Goal: Find specific page/section: Find specific page/section

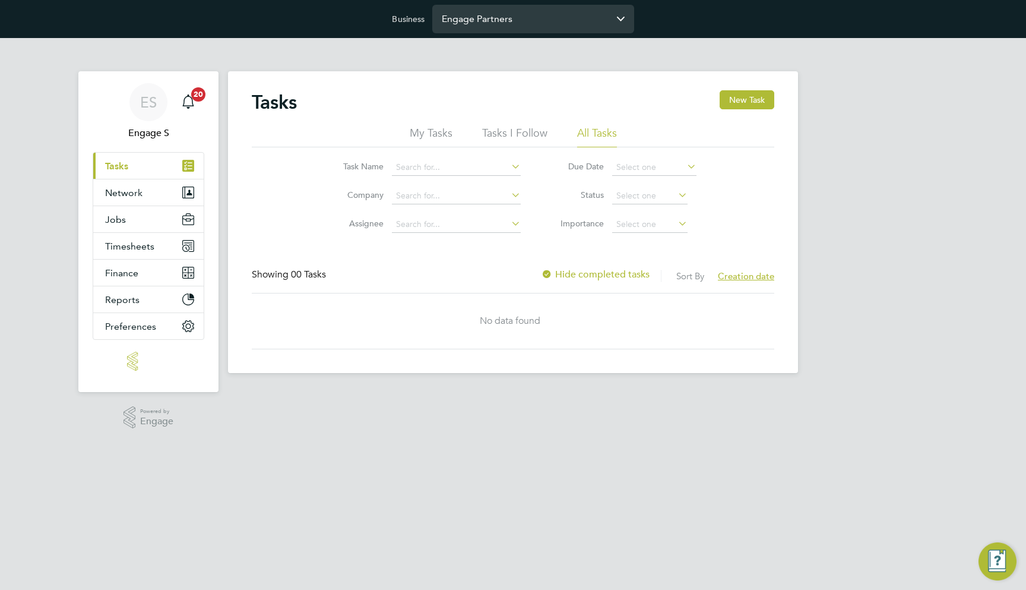
click at [509, 28] on input "Engage Partners" at bounding box center [533, 19] width 202 height 28
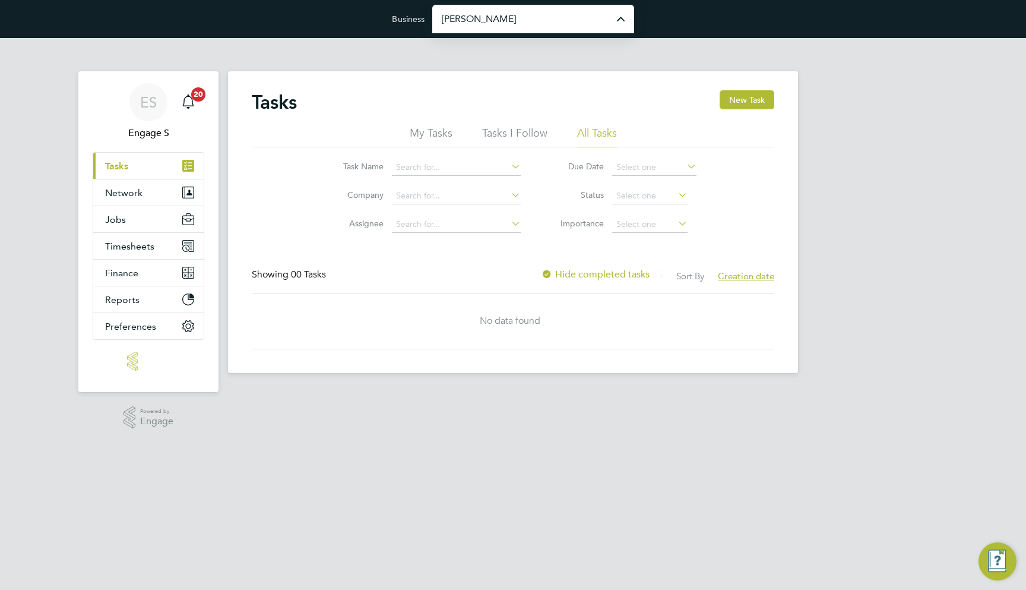
type input "[PERSON_NAME] Construction & Infrastructure Ltd"
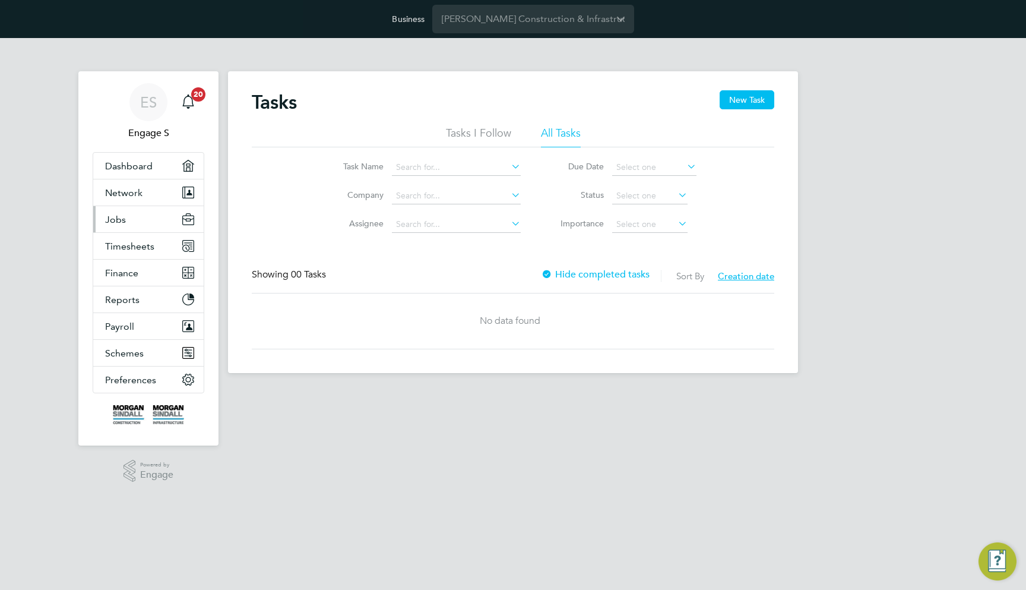
click at [151, 222] on button "Jobs" at bounding box center [148, 219] width 110 height 26
click at [604, 71] on div "Tasks New Task Tasks I Follow All Tasks Task Name Company Assignee Due Date Sta…" at bounding box center [513, 222] width 570 height 302
click at [138, 221] on button "Jobs" at bounding box center [148, 219] width 110 height 26
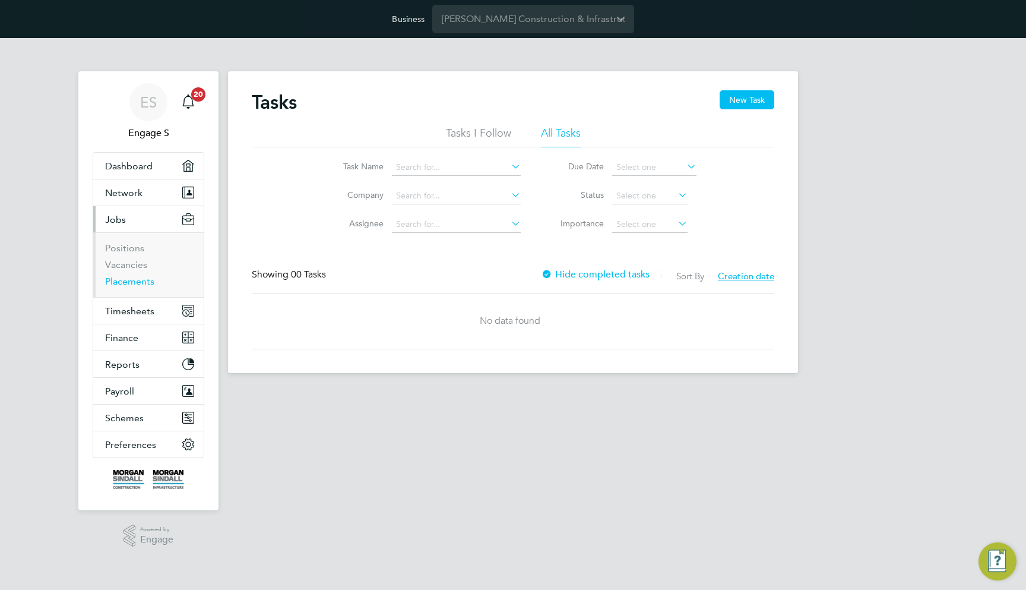
click at [137, 279] on link "Placements" at bounding box center [129, 281] width 49 height 11
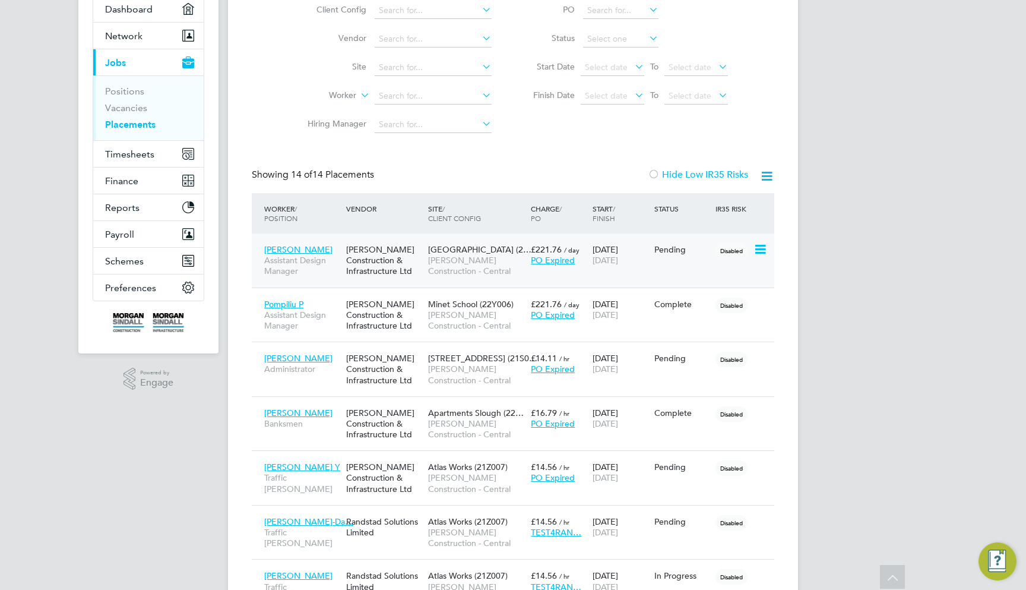
click at [670, 265] on div "Kenneth Charles A Assistant Design Manager Morgan Sindall Construction & Infras…" at bounding box center [513, 260] width 523 height 54
click at [372, 259] on div "Morgan Sindall Construction & Infrastructure Ltd" at bounding box center [384, 260] width 82 height 45
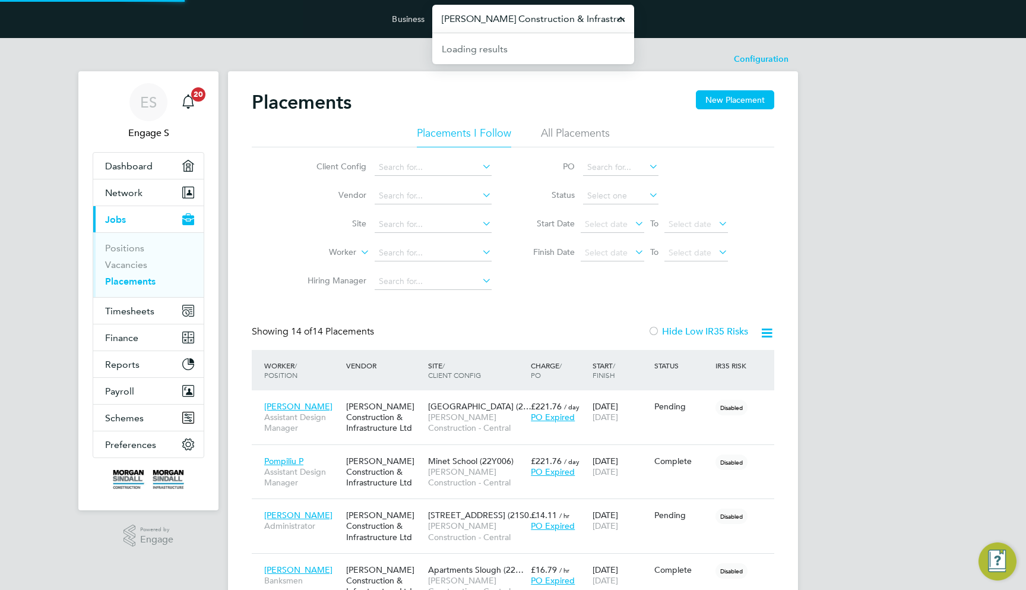
click at [474, 32] on input "Morgan Sindall Construction & Infrastructure Ltd" at bounding box center [533, 19] width 202 height 28
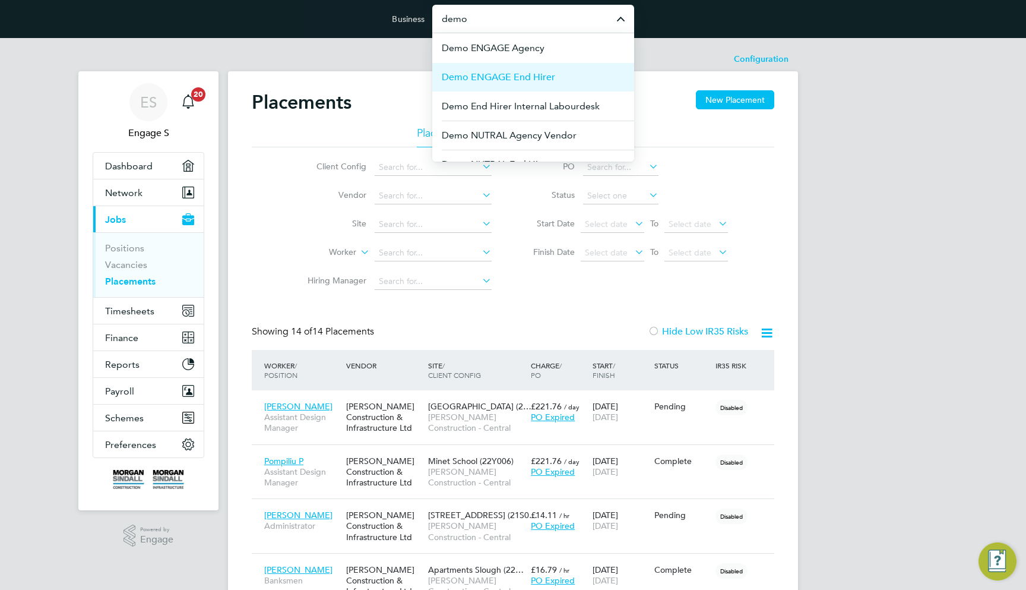
click at [499, 73] on span "Demo ENGAGE End Hirer" at bounding box center [498, 77] width 113 height 14
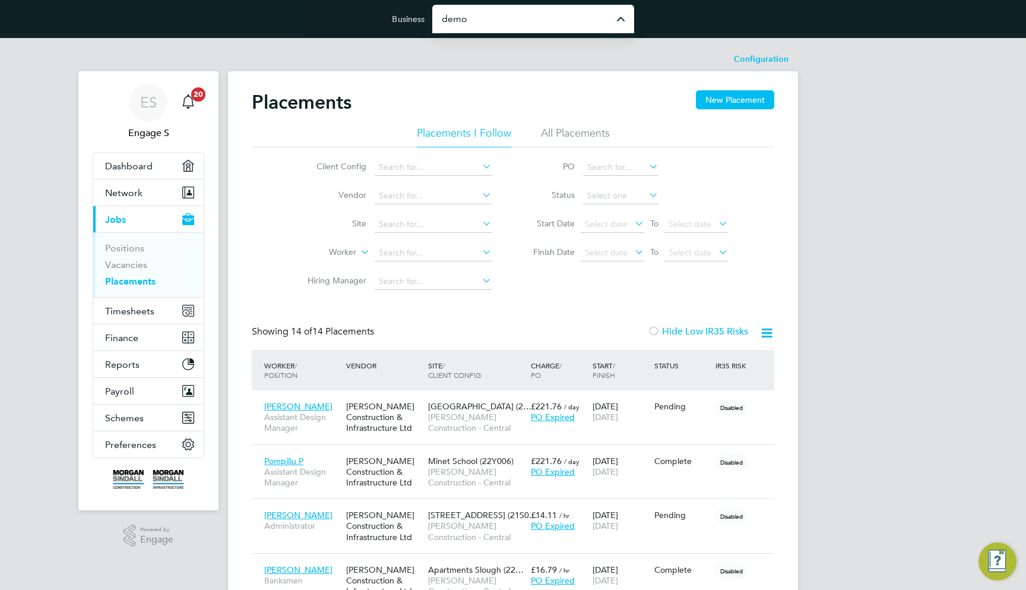
type input "Demo ENGAGE End Hirer"
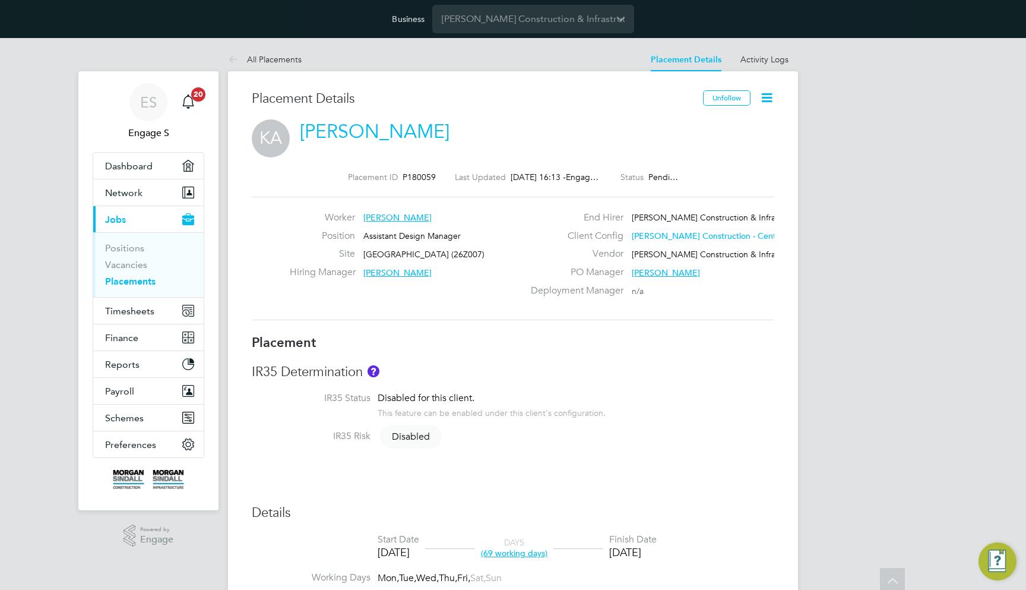
scroll to position [-28, 0]
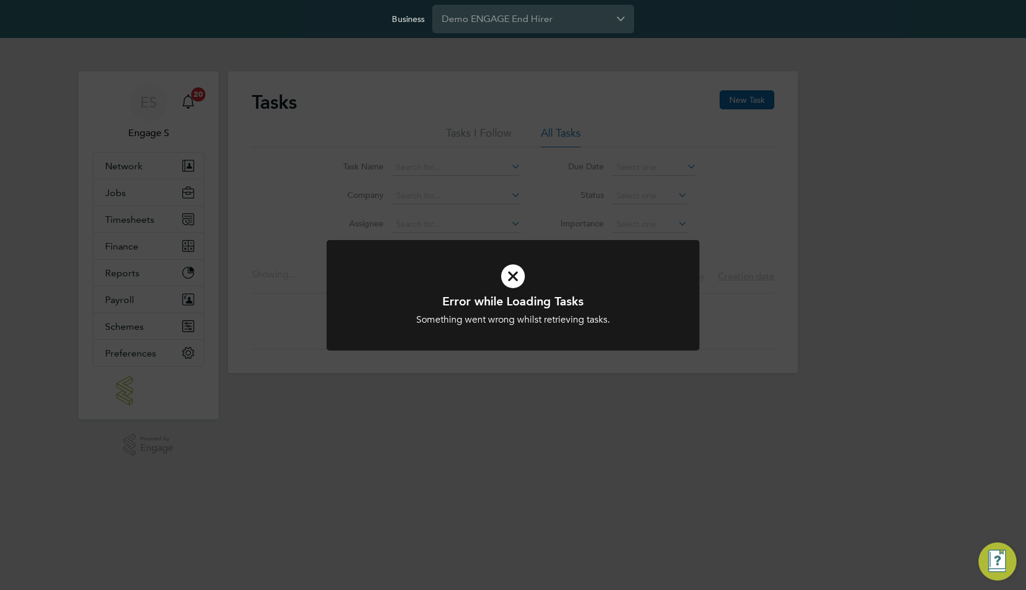
click at [530, 182] on div "Error while Loading Tasks Something went wrong whilst retrieving tasks. Cancel …" at bounding box center [513, 295] width 1026 height 590
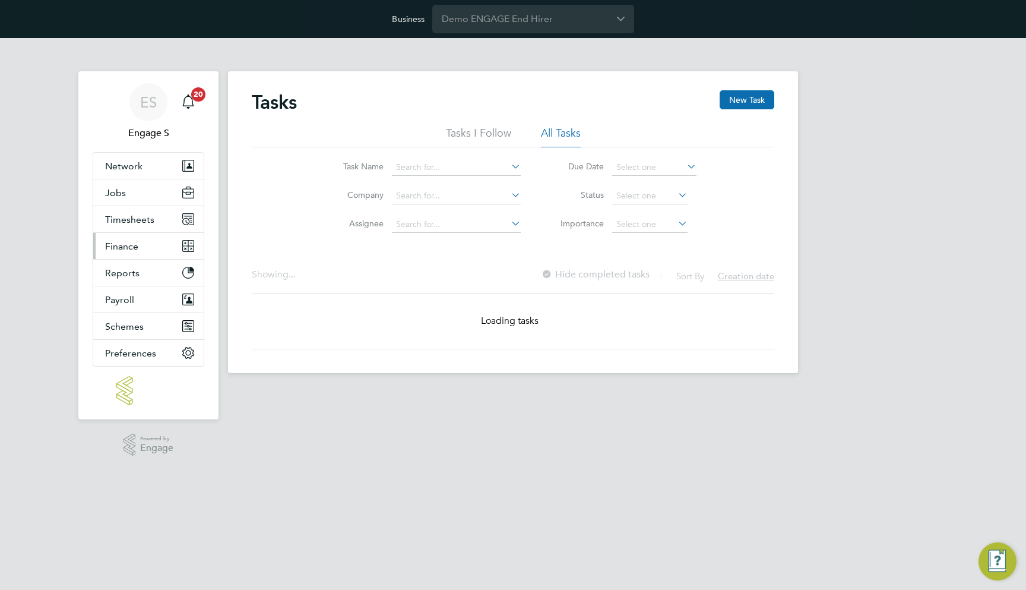
click at [159, 251] on button "Finance" at bounding box center [148, 246] width 110 height 26
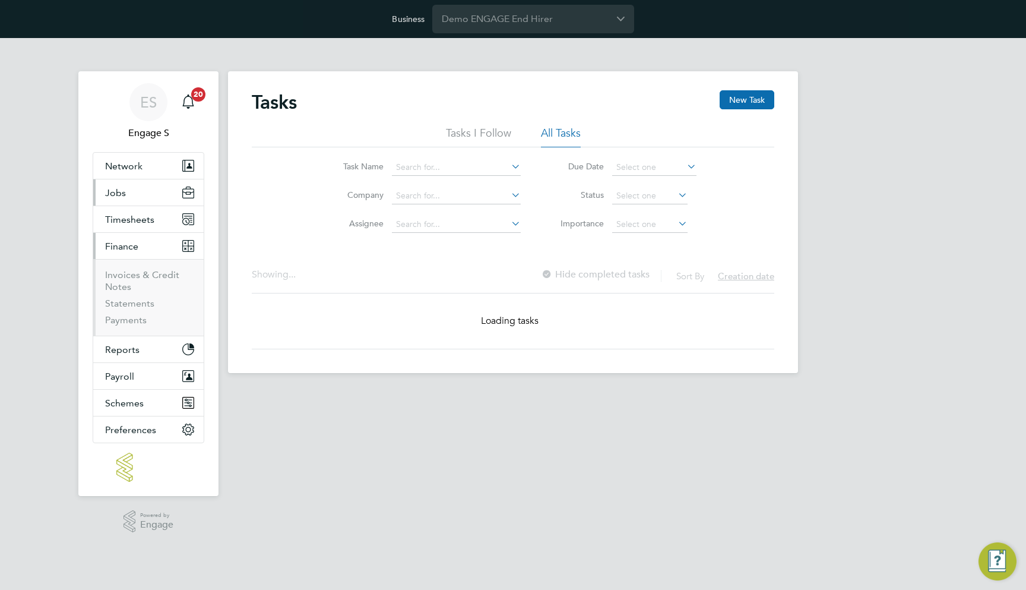
click at [146, 191] on button "Jobs" at bounding box center [148, 192] width 110 height 26
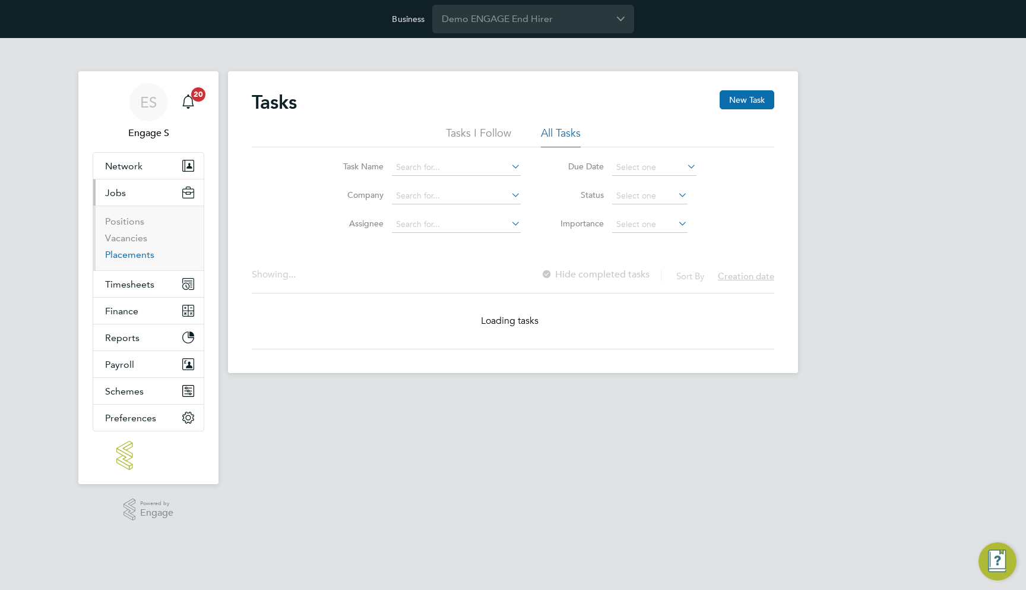
click at [145, 254] on link "Placements" at bounding box center [129, 254] width 49 height 11
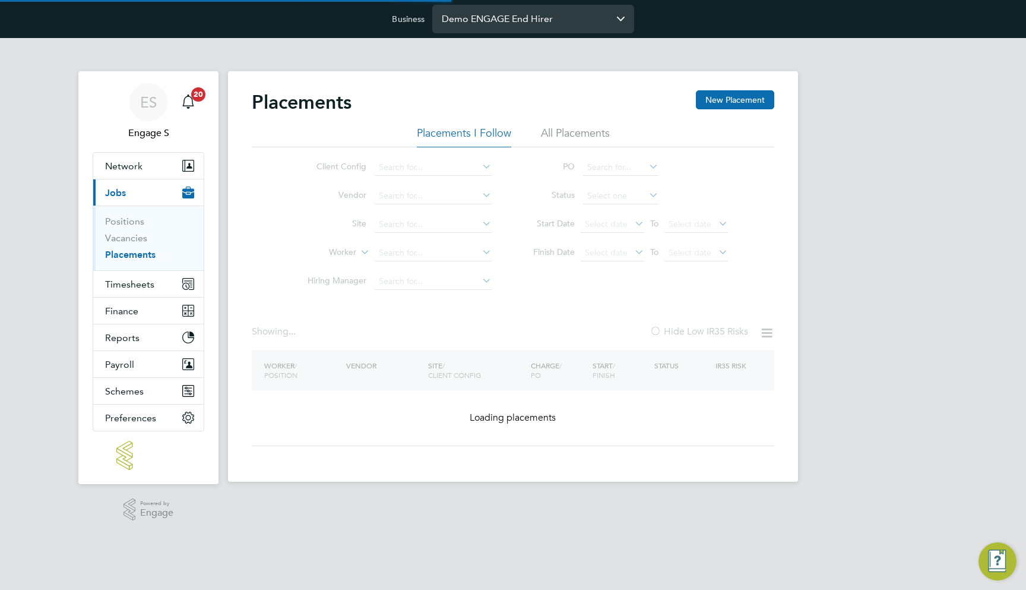
click at [475, 24] on input "Demo ENGAGE End Hirer" at bounding box center [533, 19] width 202 height 28
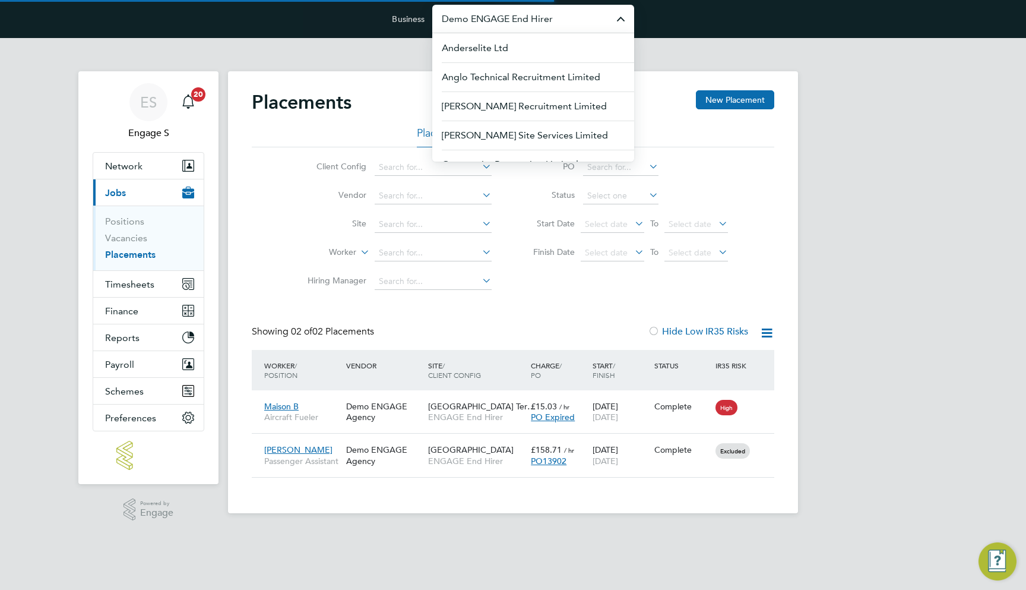
scroll to position [34, 103]
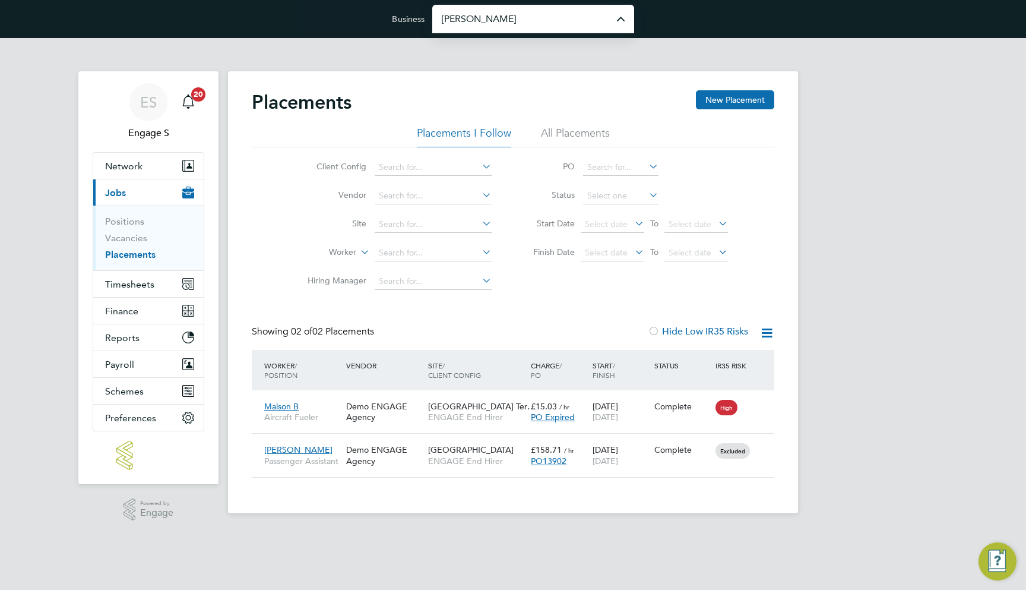
type input "[PERSON_NAME] Construction & Infrastructure Ltd"
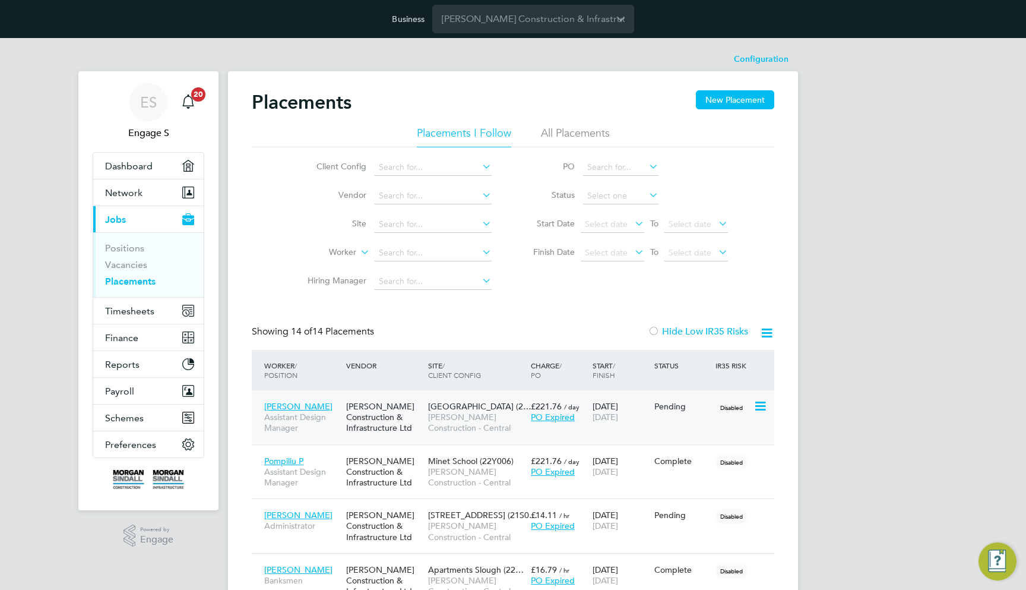
click at [384, 403] on div "Morgan Sindall Construction & Infrastructure Ltd" at bounding box center [384, 417] width 82 height 45
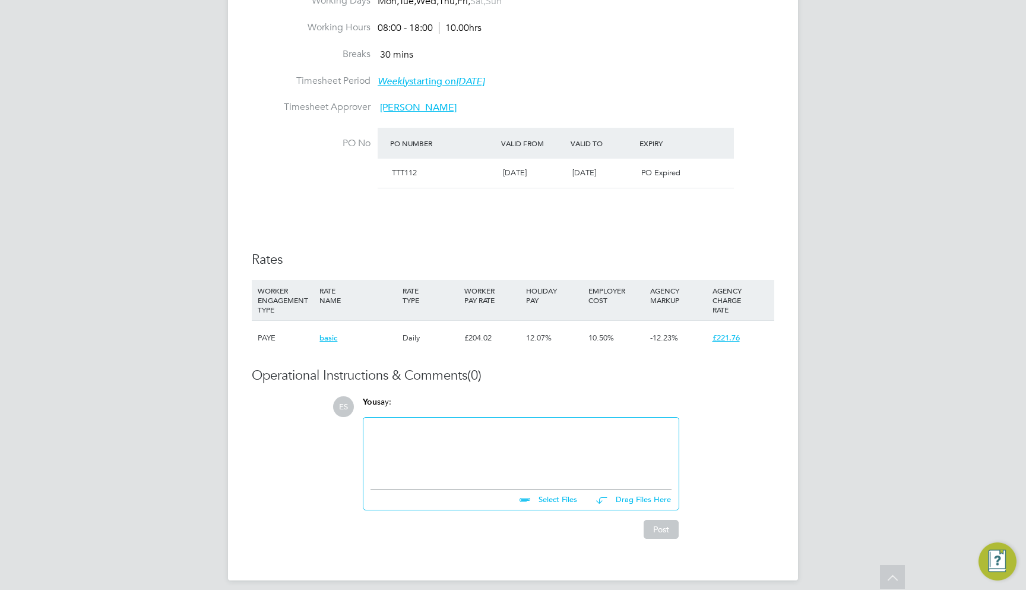
click at [556, 251] on h3 "Rates" at bounding box center [513, 259] width 523 height 17
